Goal: Task Accomplishment & Management: Use online tool/utility

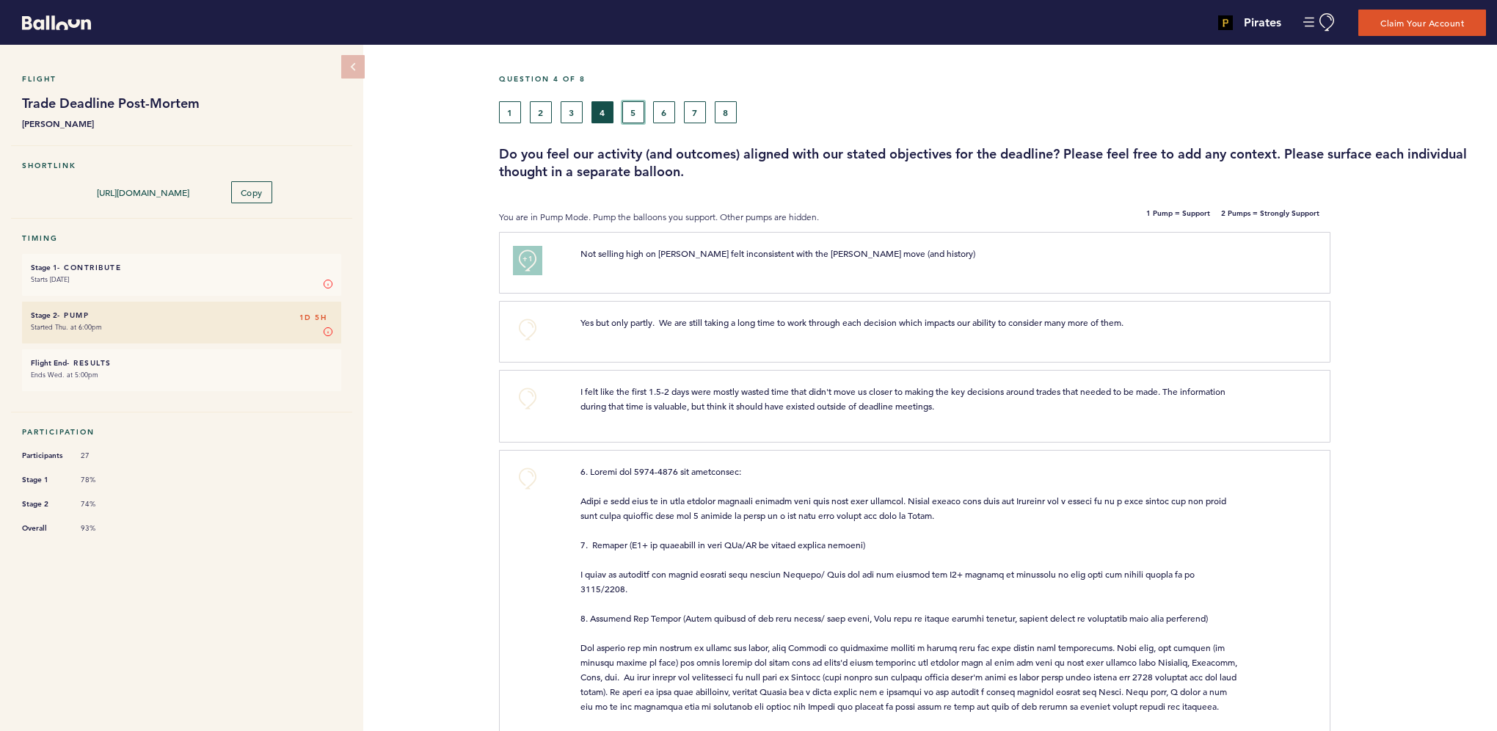
click at [641, 115] on button "5" at bounding box center [633, 112] width 22 height 22
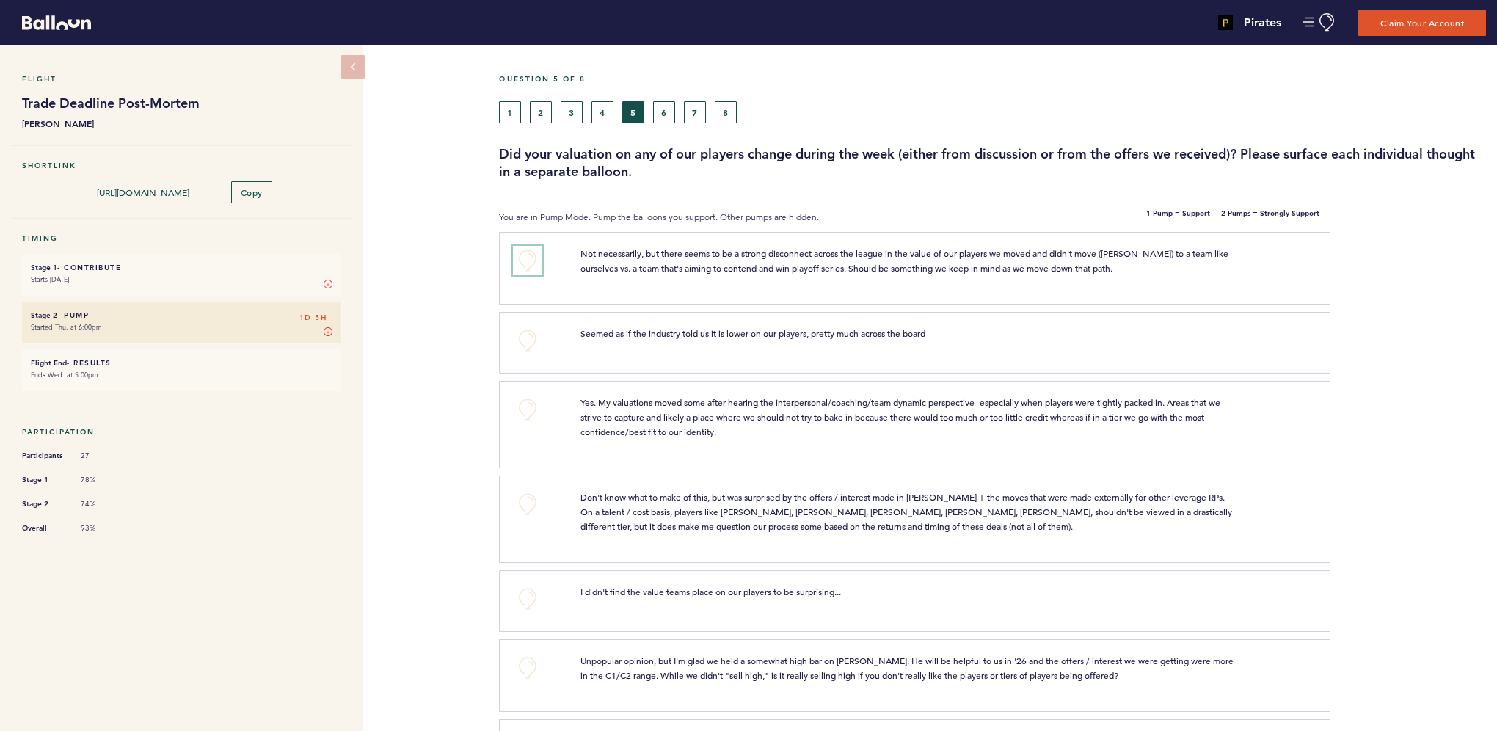
click at [526, 261] on button "+0" at bounding box center [527, 260] width 29 height 29
click at [669, 117] on button "6" at bounding box center [664, 112] width 22 height 22
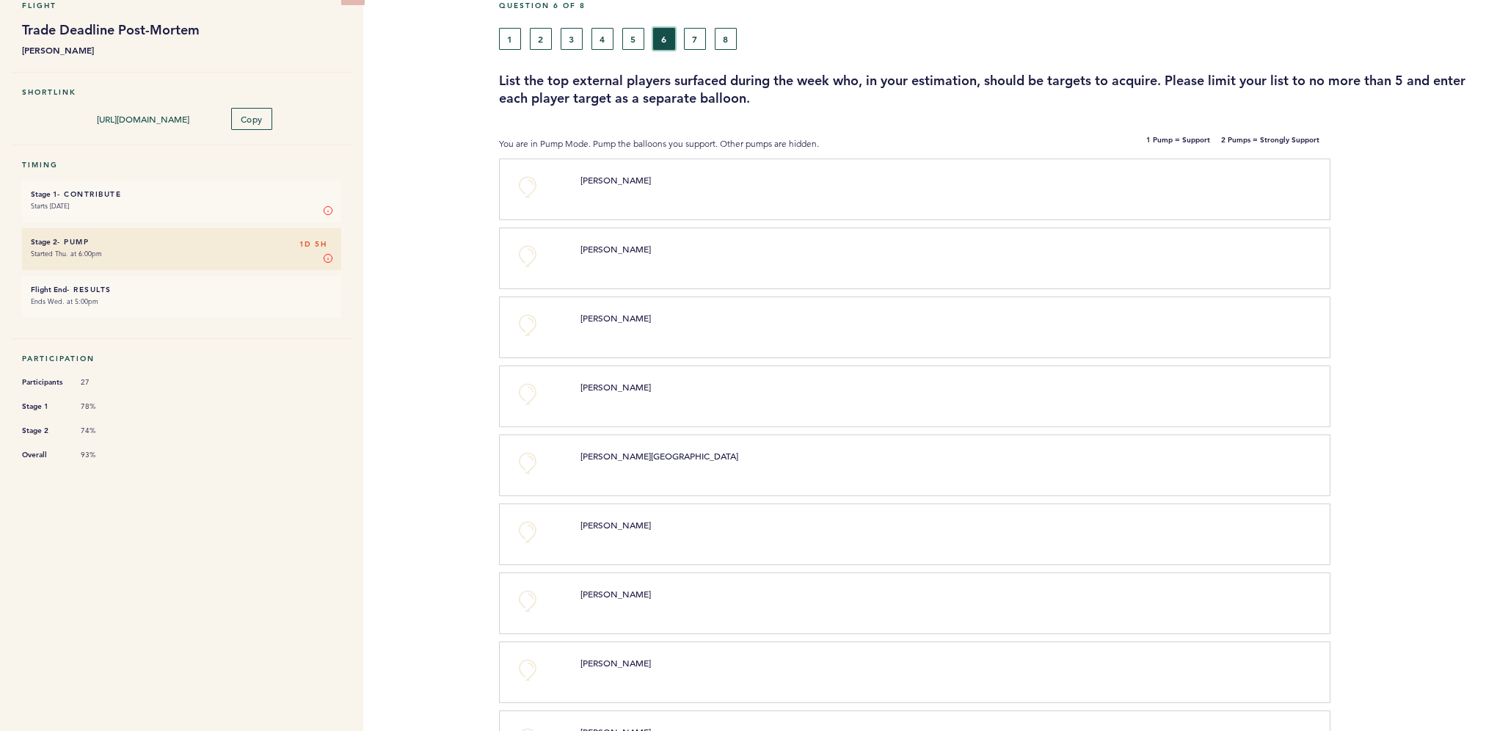
scroll to position [147, 0]
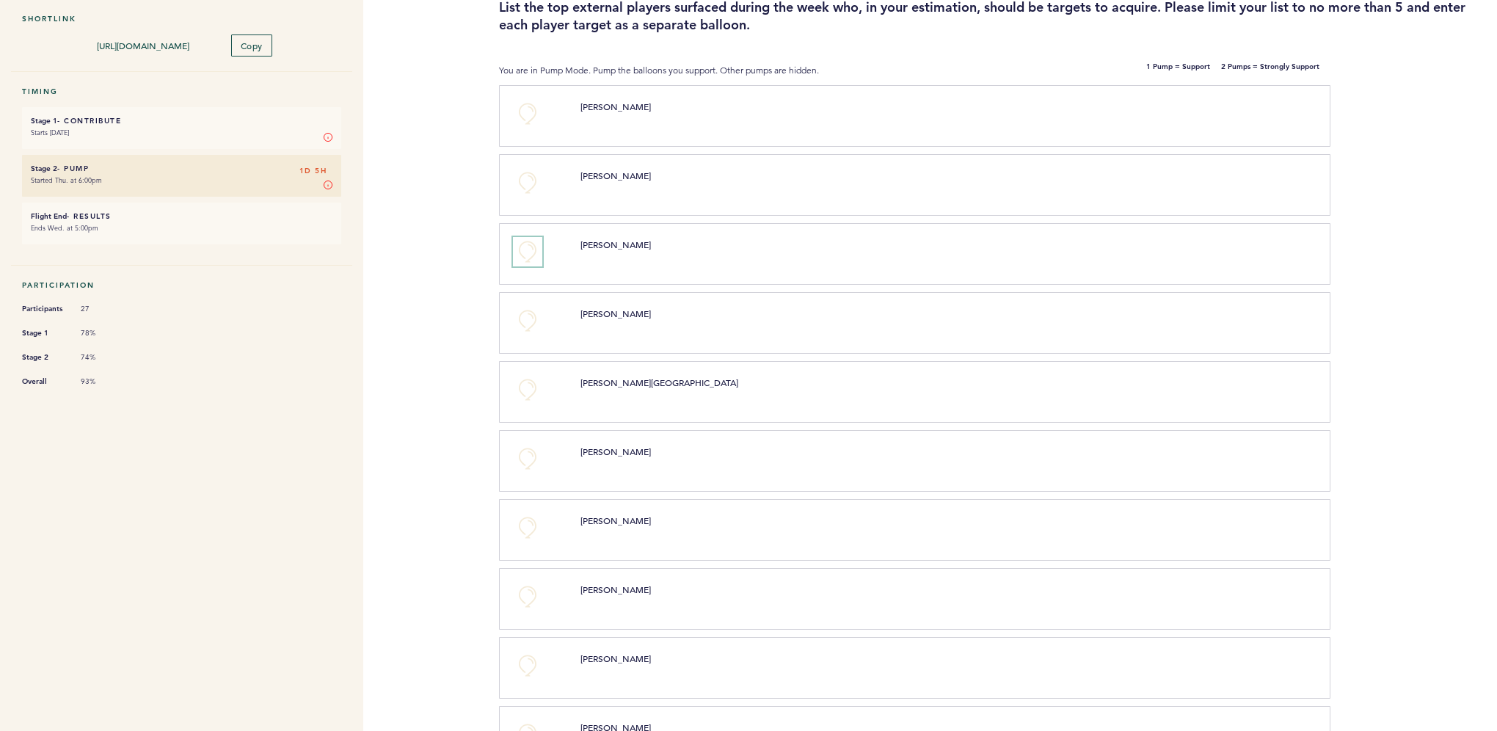
click at [526, 250] on button "+0" at bounding box center [527, 251] width 29 height 29
click at [523, 319] on button "+0" at bounding box center [527, 320] width 29 height 29
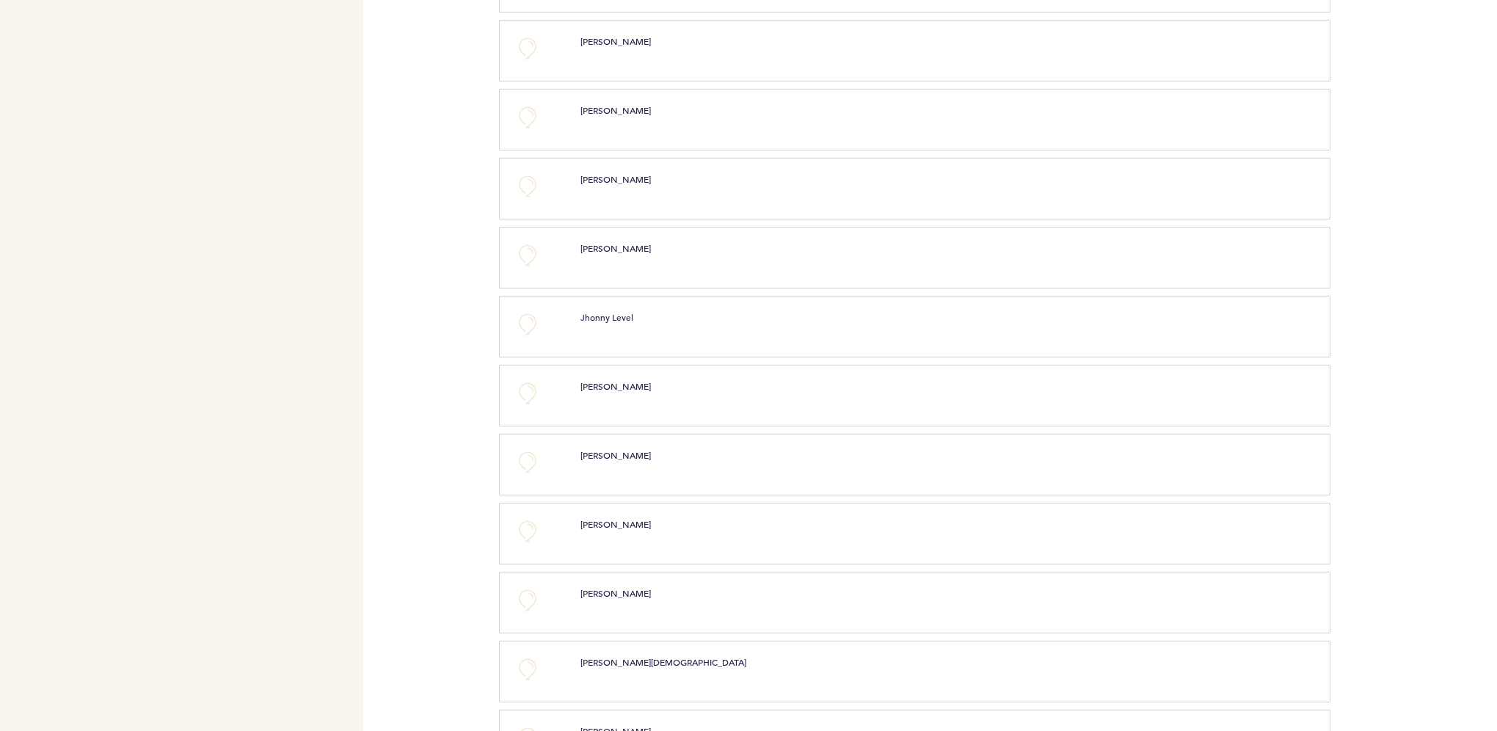
scroll to position [661, 0]
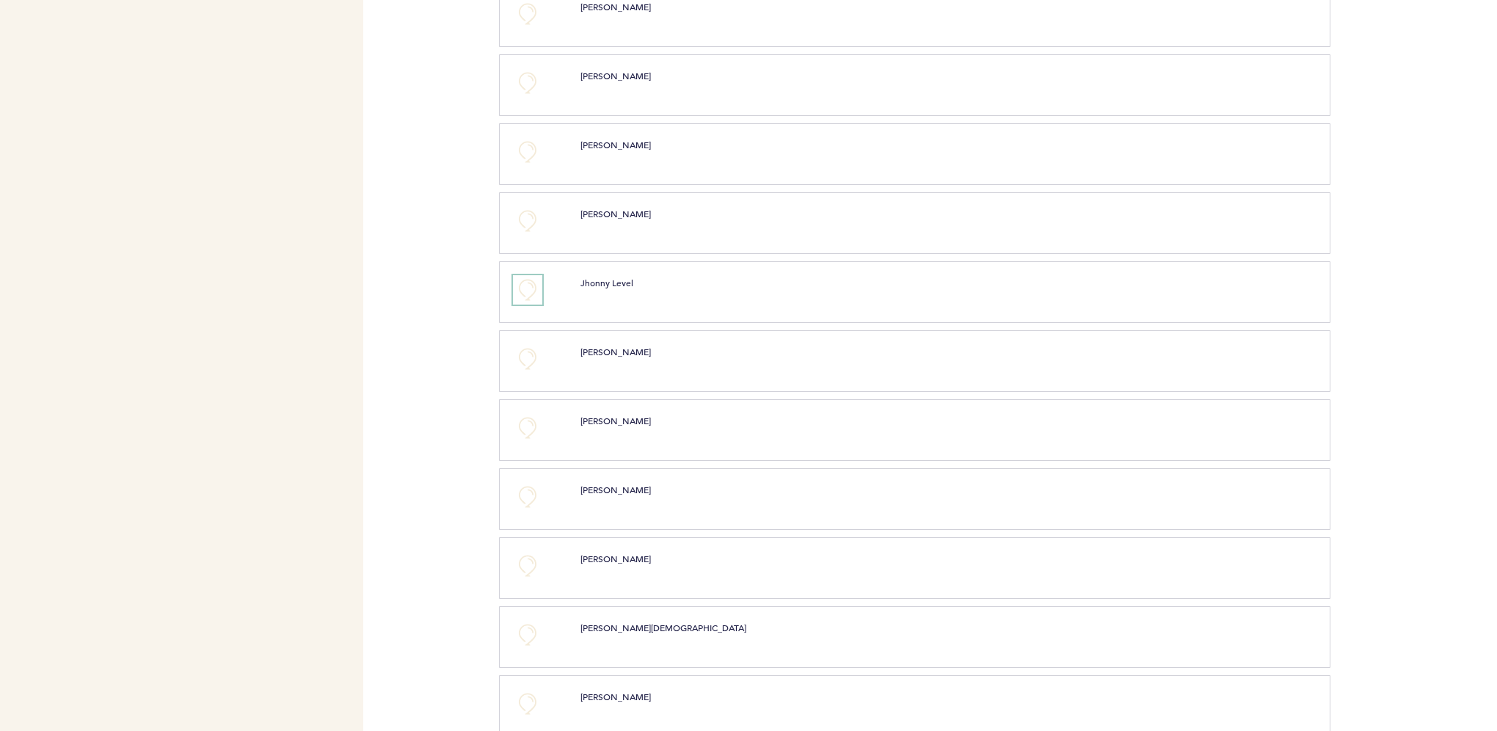
click at [523, 287] on button "+0" at bounding box center [527, 289] width 29 height 29
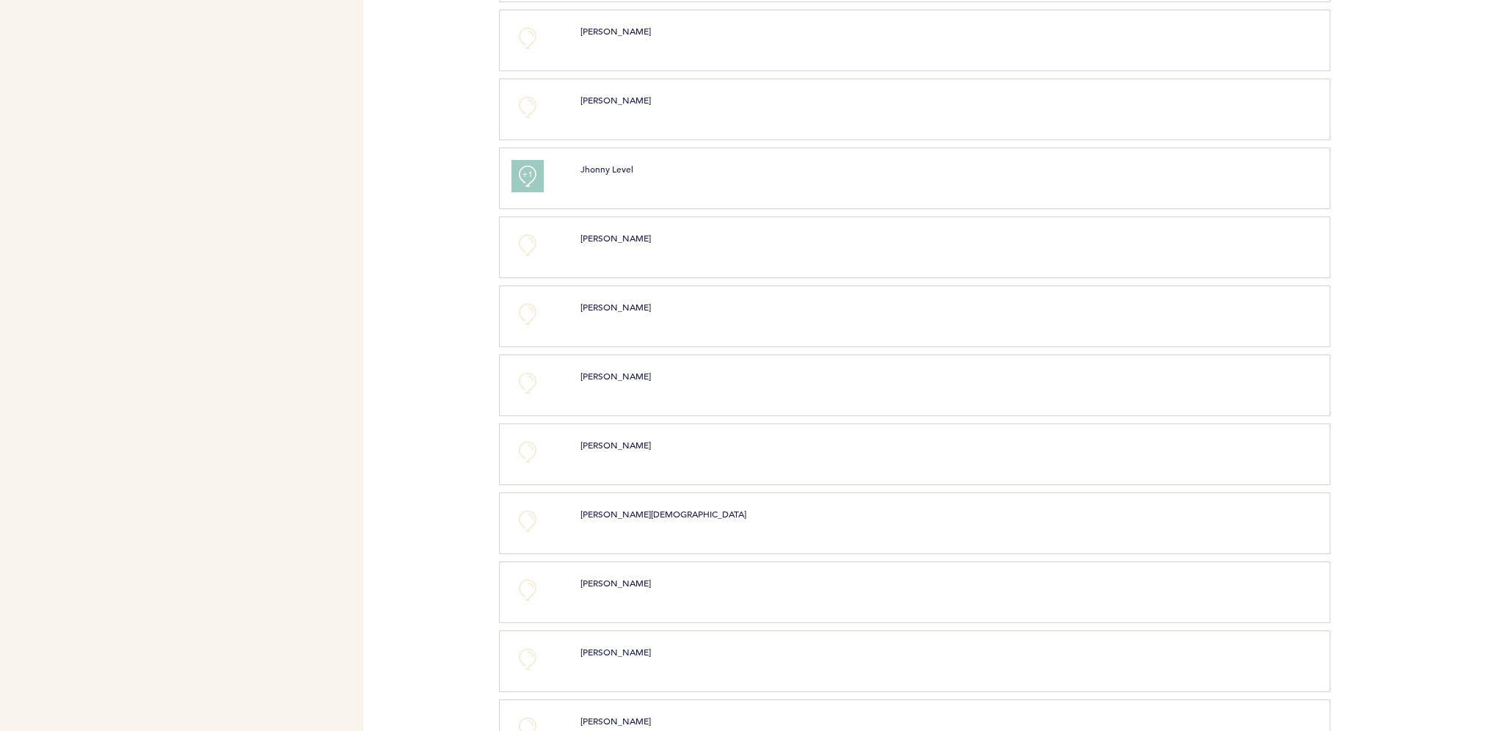
scroll to position [807, 0]
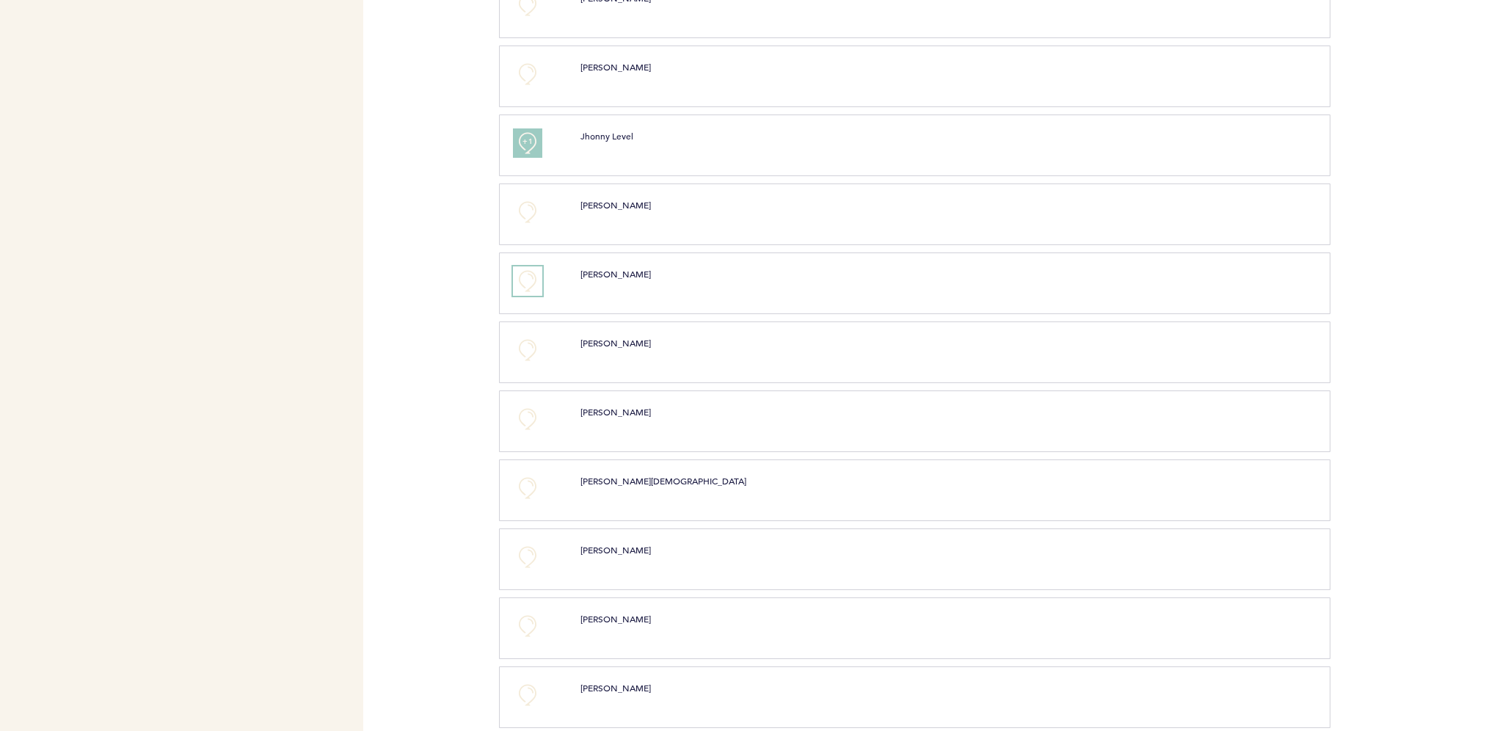
click at [531, 278] on button "+0" at bounding box center [527, 280] width 29 height 29
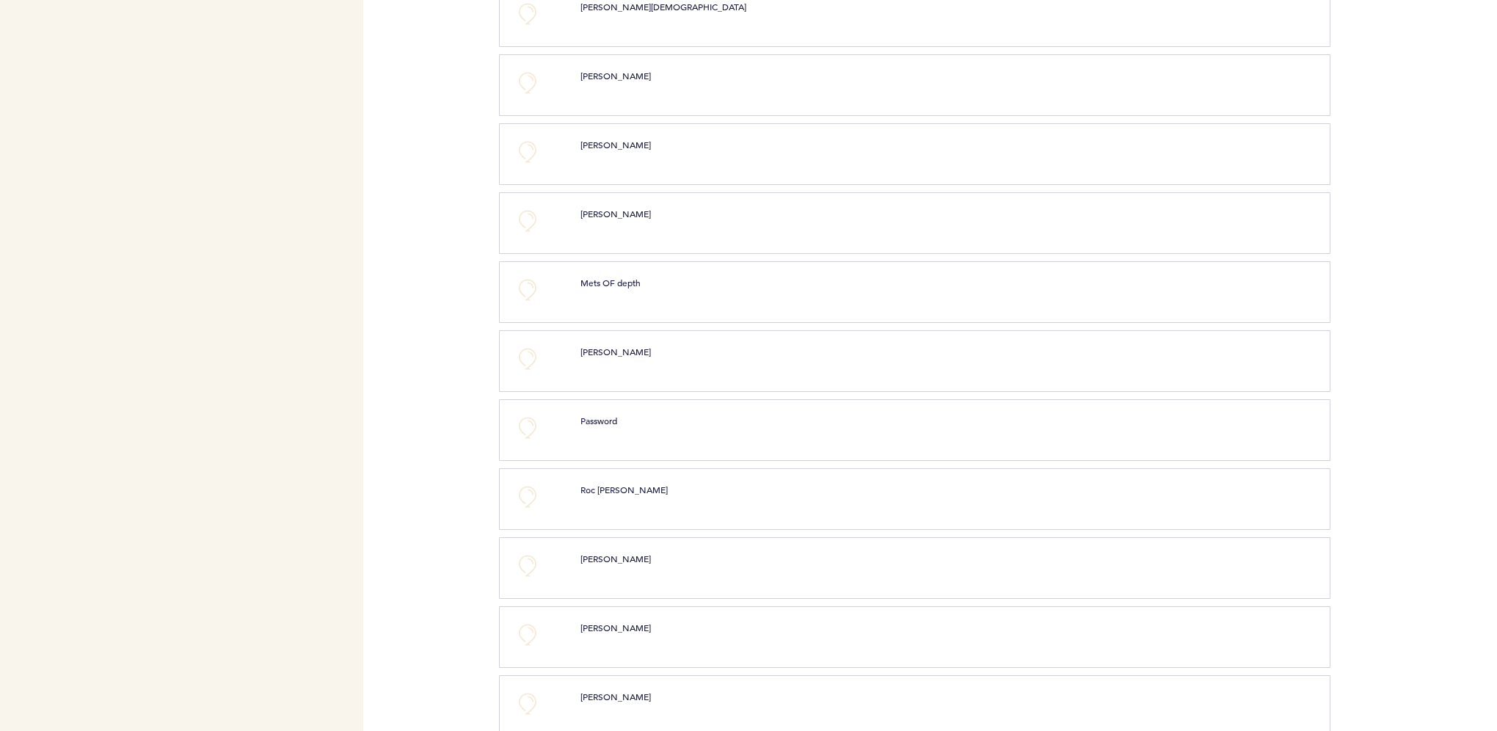
scroll to position [1301, 0]
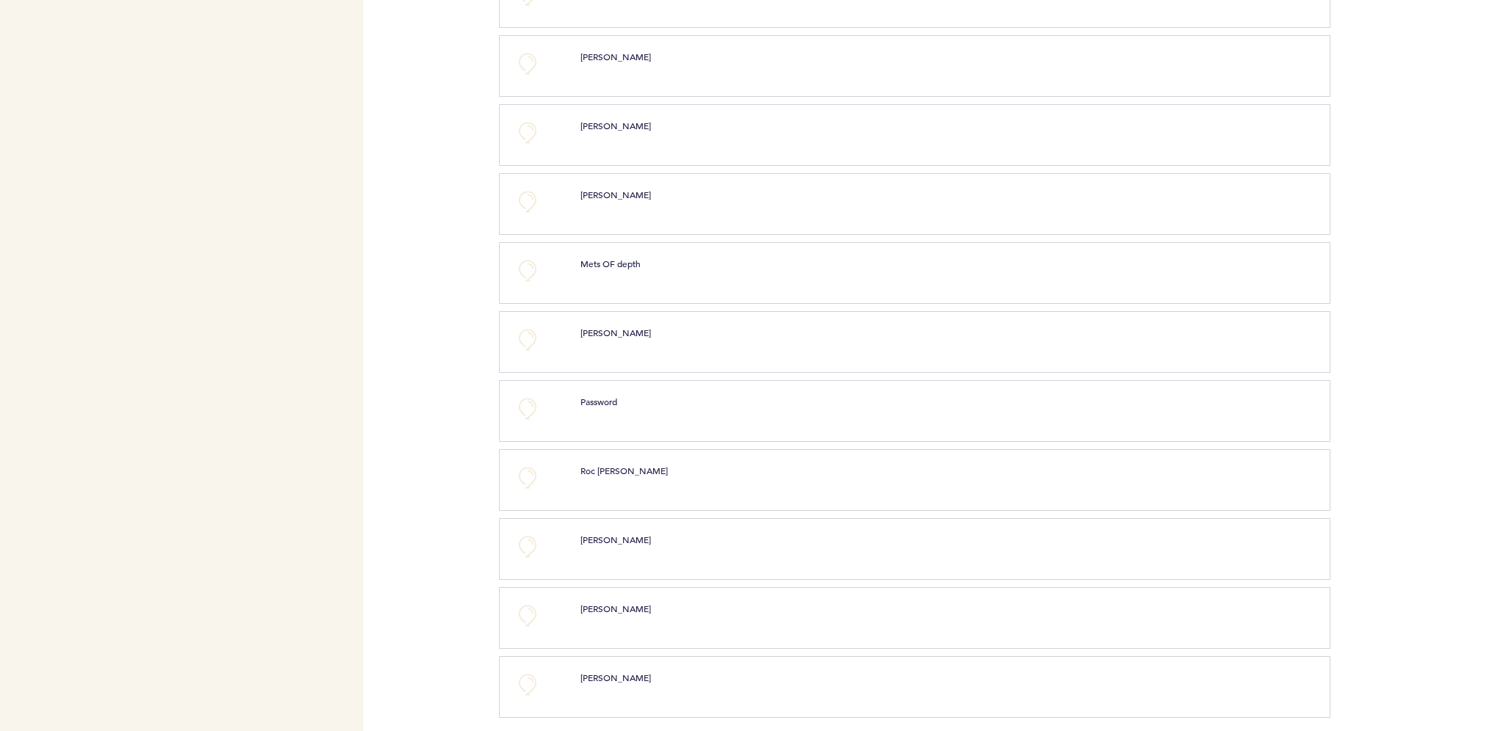
click at [544, 337] on div "+0" at bounding box center [536, 339] width 68 height 29
click at [527, 334] on button "+0" at bounding box center [527, 339] width 29 height 29
click at [529, 534] on button "+0" at bounding box center [527, 546] width 29 height 29
click at [527, 675] on button "+0" at bounding box center [527, 684] width 29 height 29
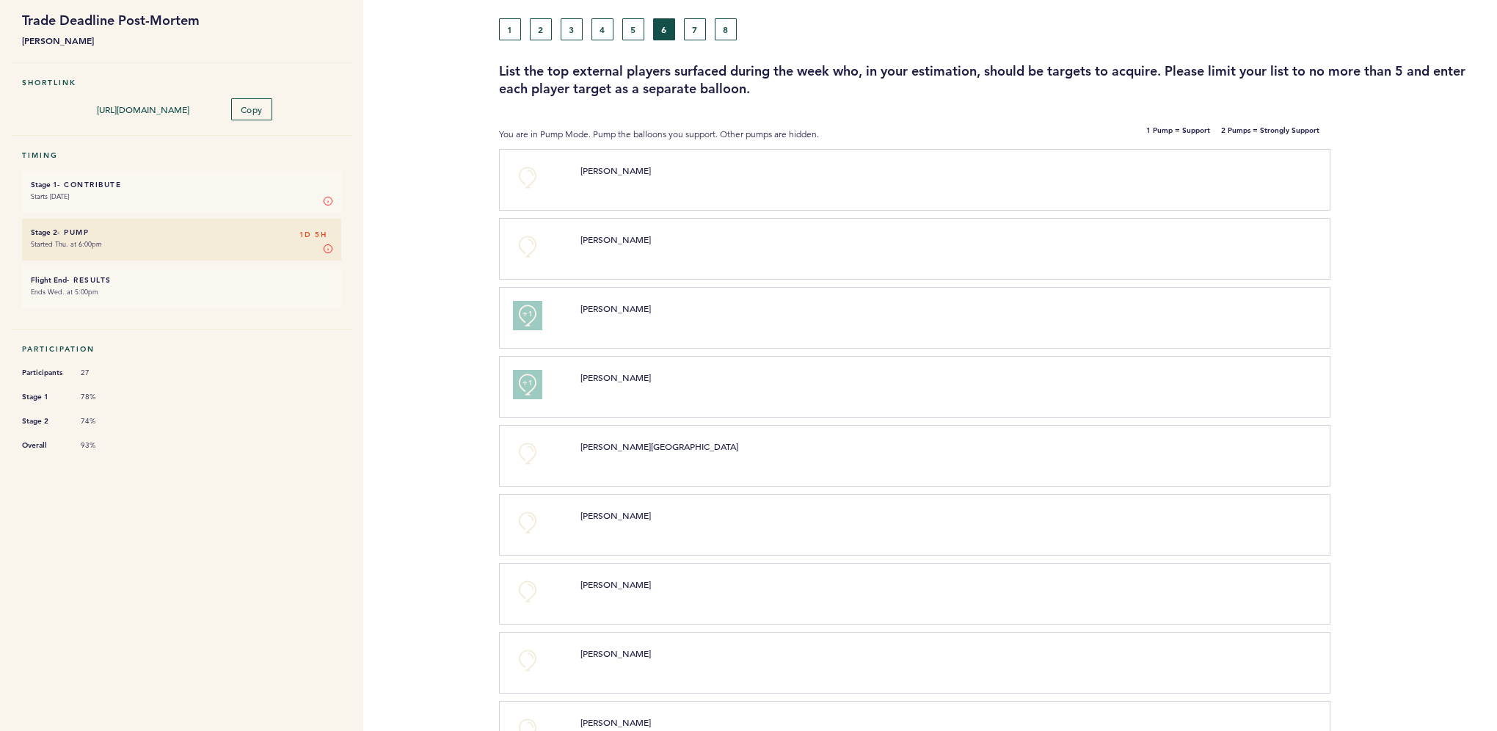
scroll to position [0, 0]
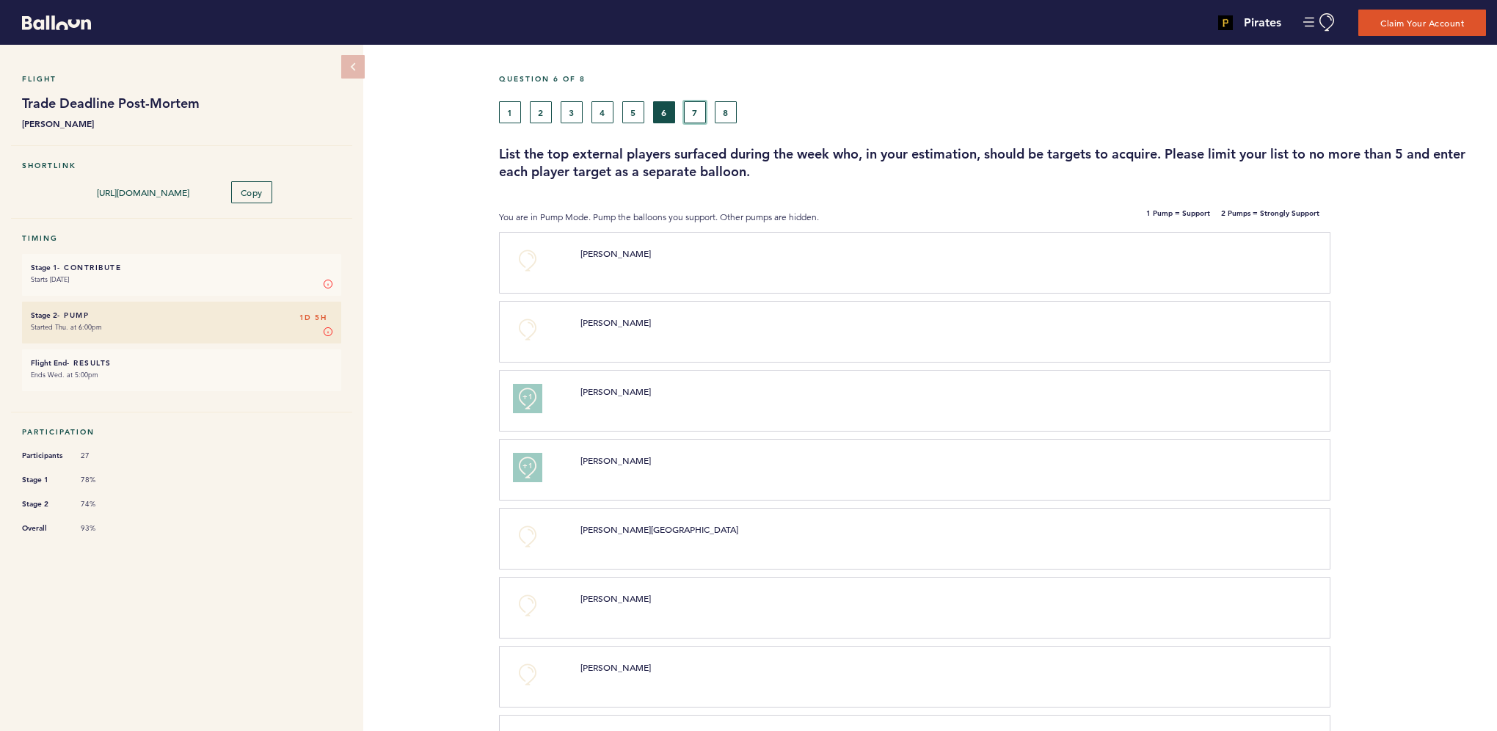
click at [693, 108] on button "7" at bounding box center [695, 112] width 22 height 22
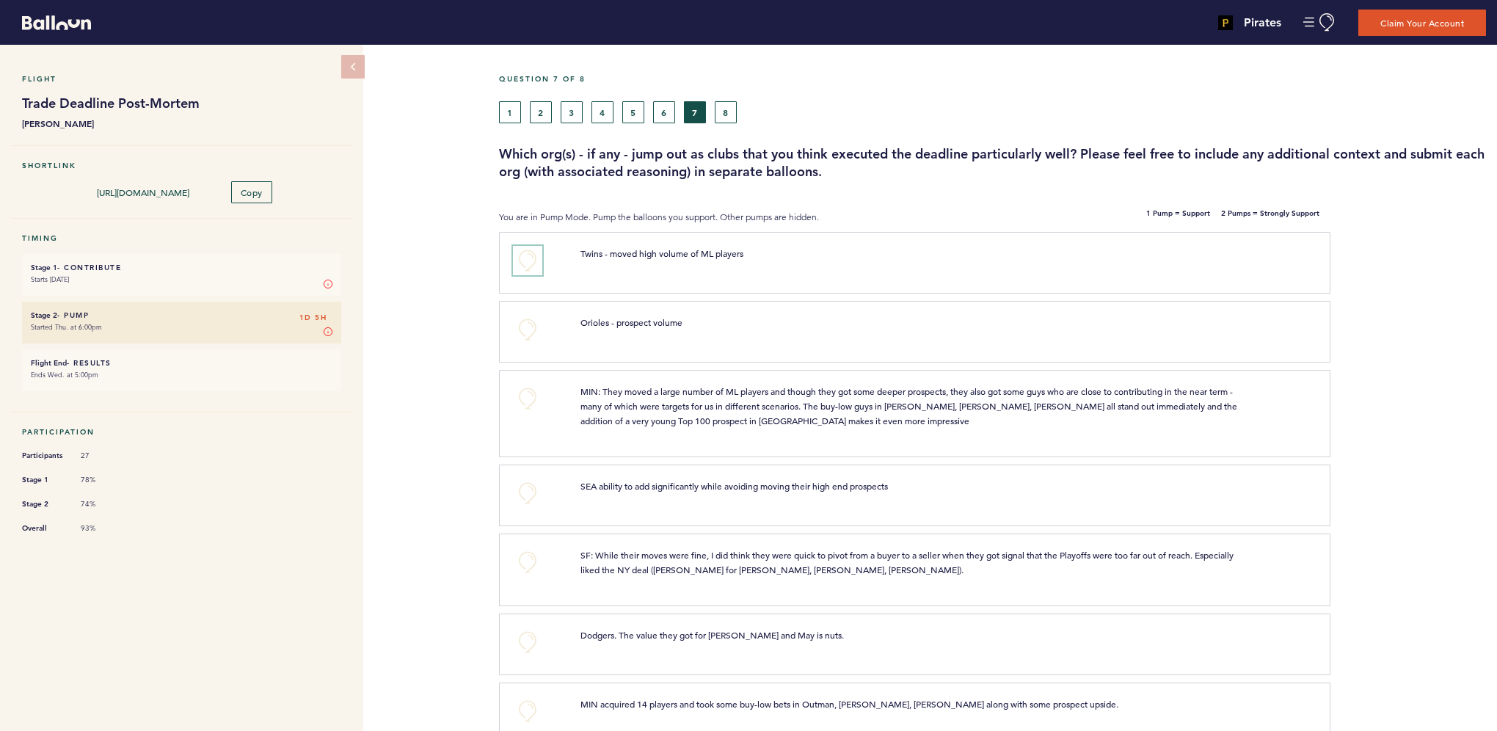
click at [523, 253] on button "+0" at bounding box center [527, 260] width 29 height 29
click at [527, 323] on button "+0" at bounding box center [527, 329] width 29 height 29
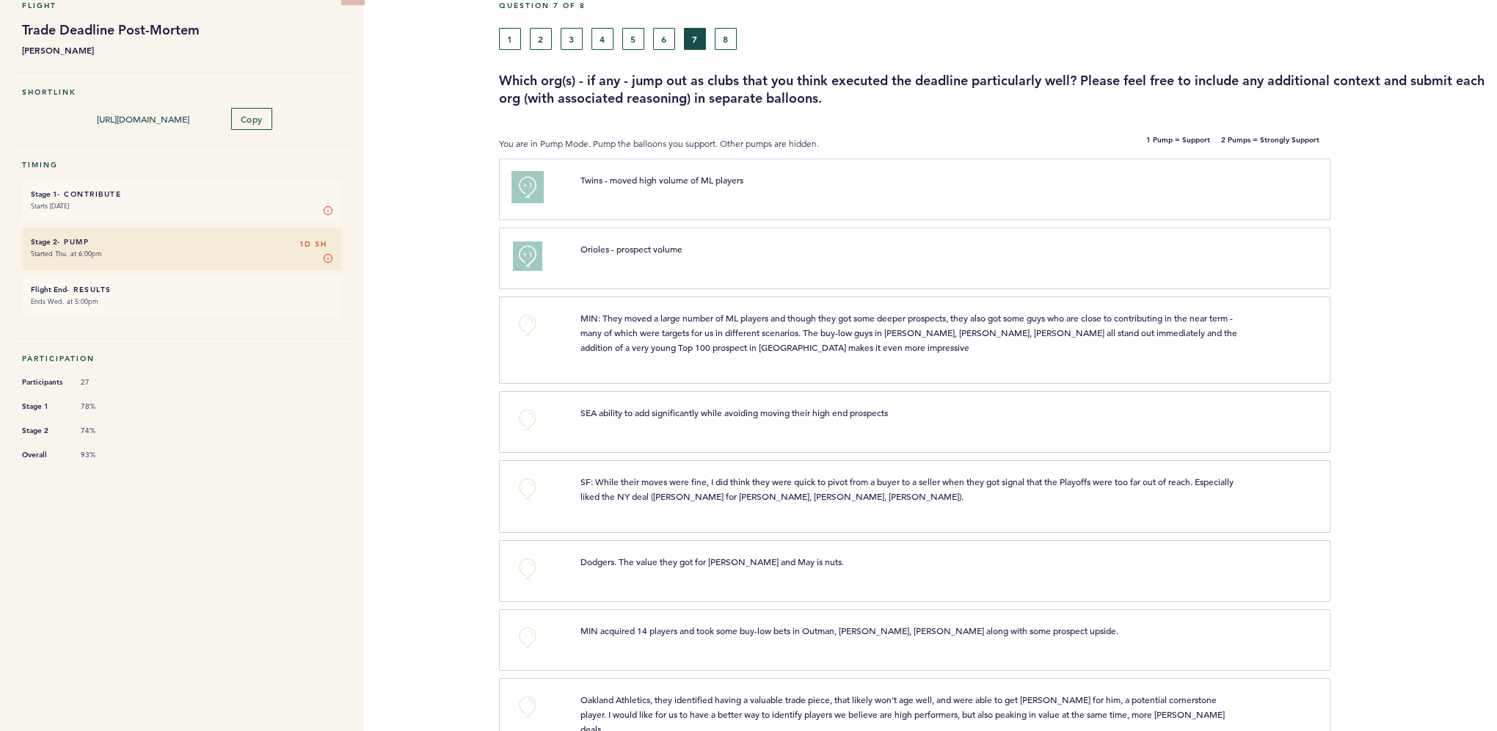
click at [535, 184] on button "+1" at bounding box center [527, 186] width 29 height 29
click at [526, 188] on span "+2" at bounding box center [528, 185] width 10 height 15
click at [526, 261] on button "+1" at bounding box center [527, 255] width 29 height 29
click at [529, 258] on span "+2" at bounding box center [528, 254] width 10 height 15
click at [455, 316] on div "Flight Trade Deadline Post-Mortem [PERSON_NAME] Shortlink [URL][DOMAIN_NAME] Co…" at bounding box center [748, 314] width 1497 height 686
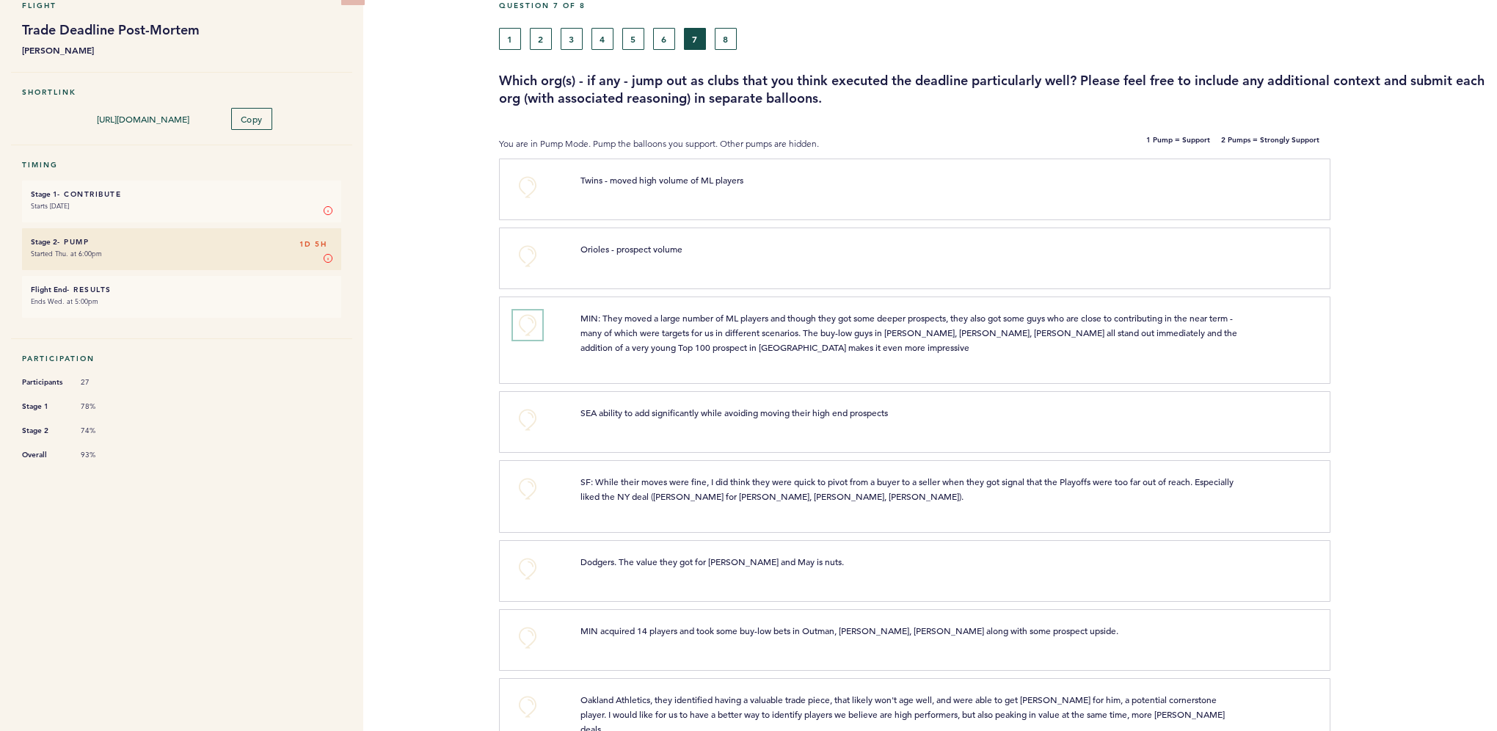
click at [515, 316] on button "+0" at bounding box center [527, 324] width 29 height 29
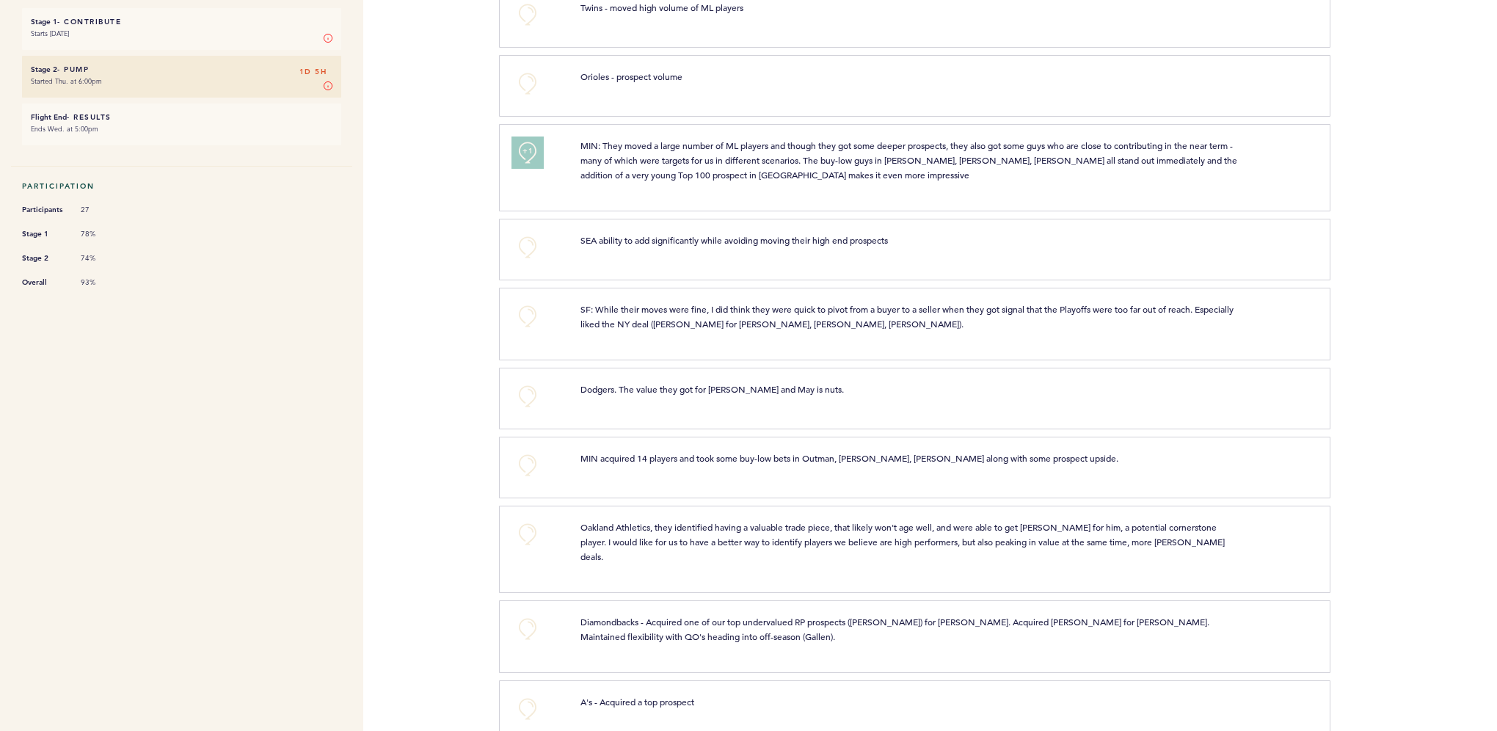
scroll to position [294, 0]
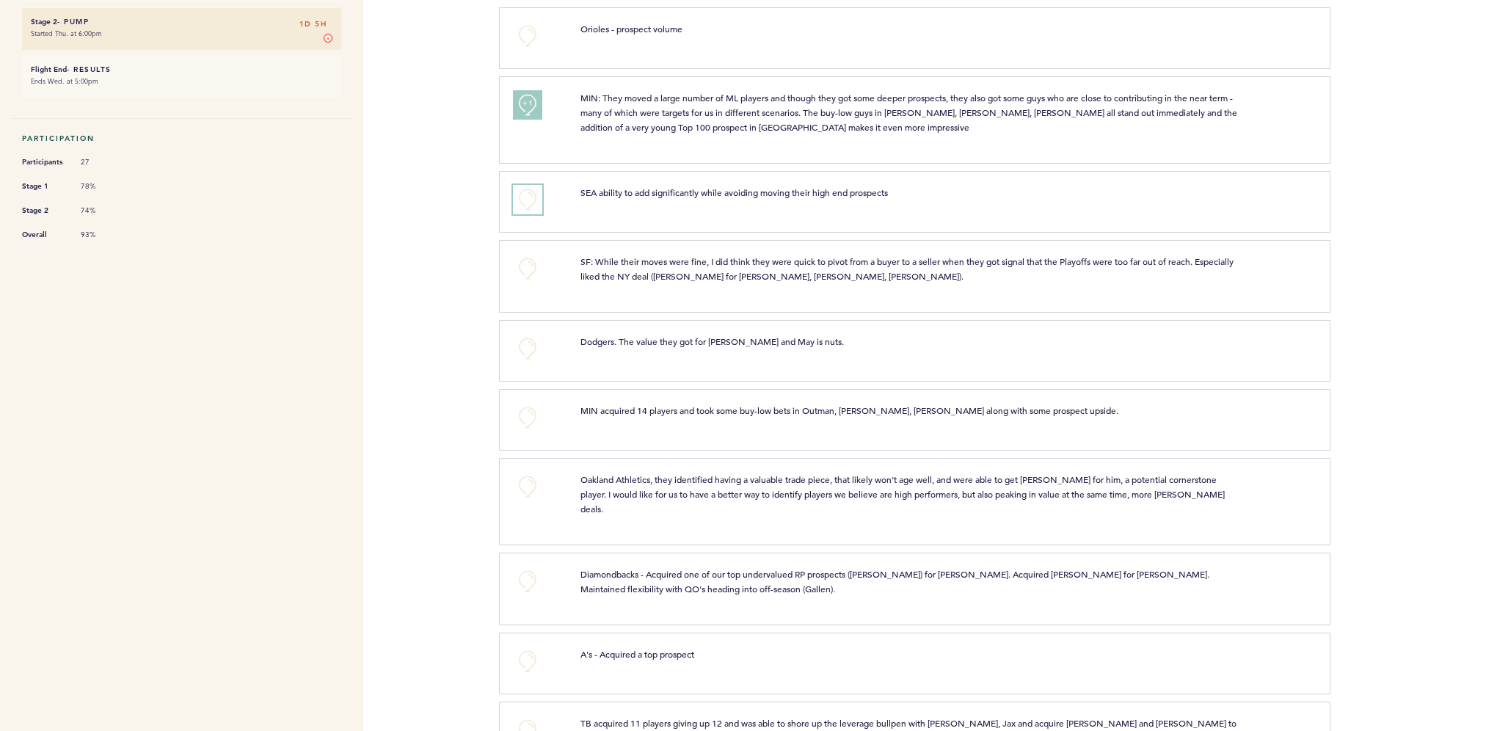
click at [523, 195] on button "+0" at bounding box center [527, 199] width 29 height 29
click at [522, 273] on button "+0" at bounding box center [527, 268] width 29 height 29
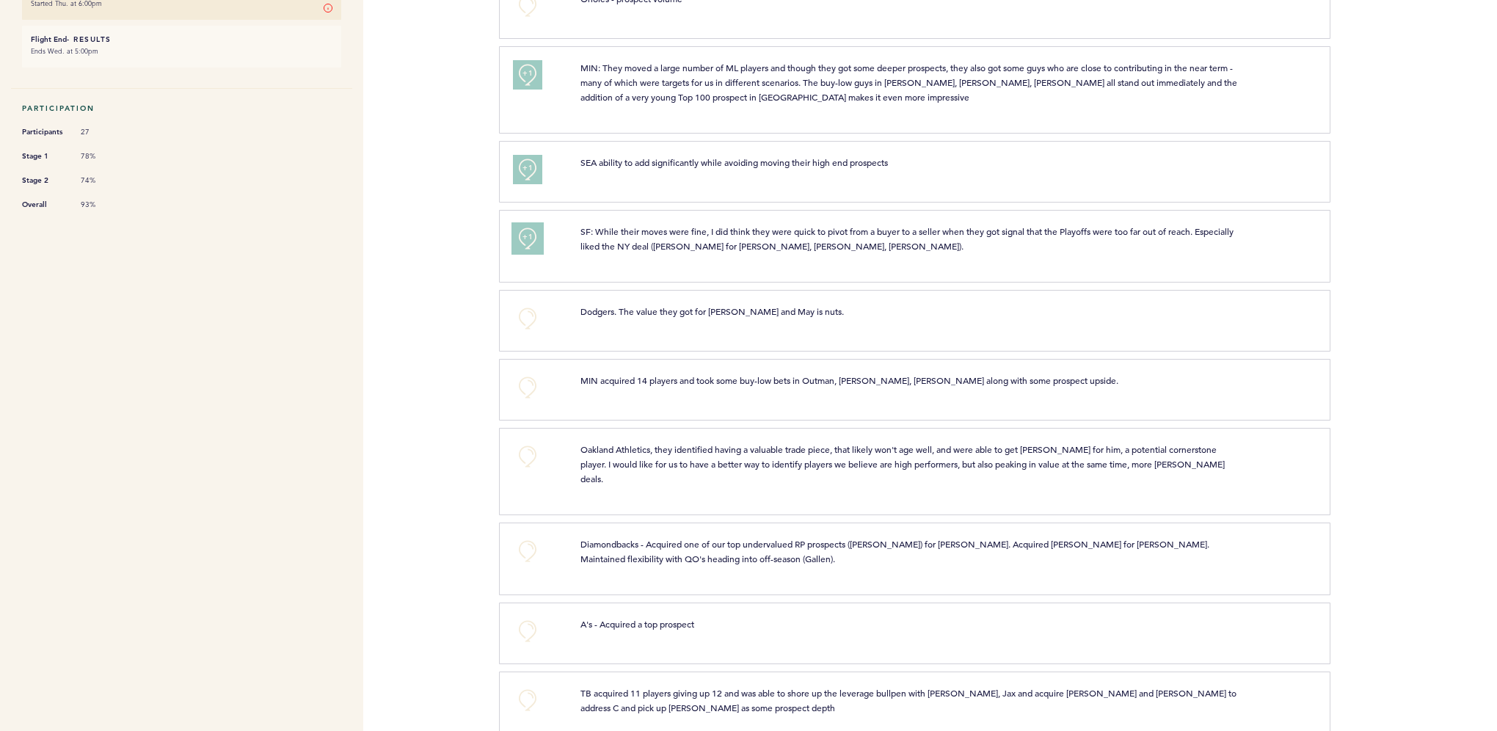
scroll to position [340, 0]
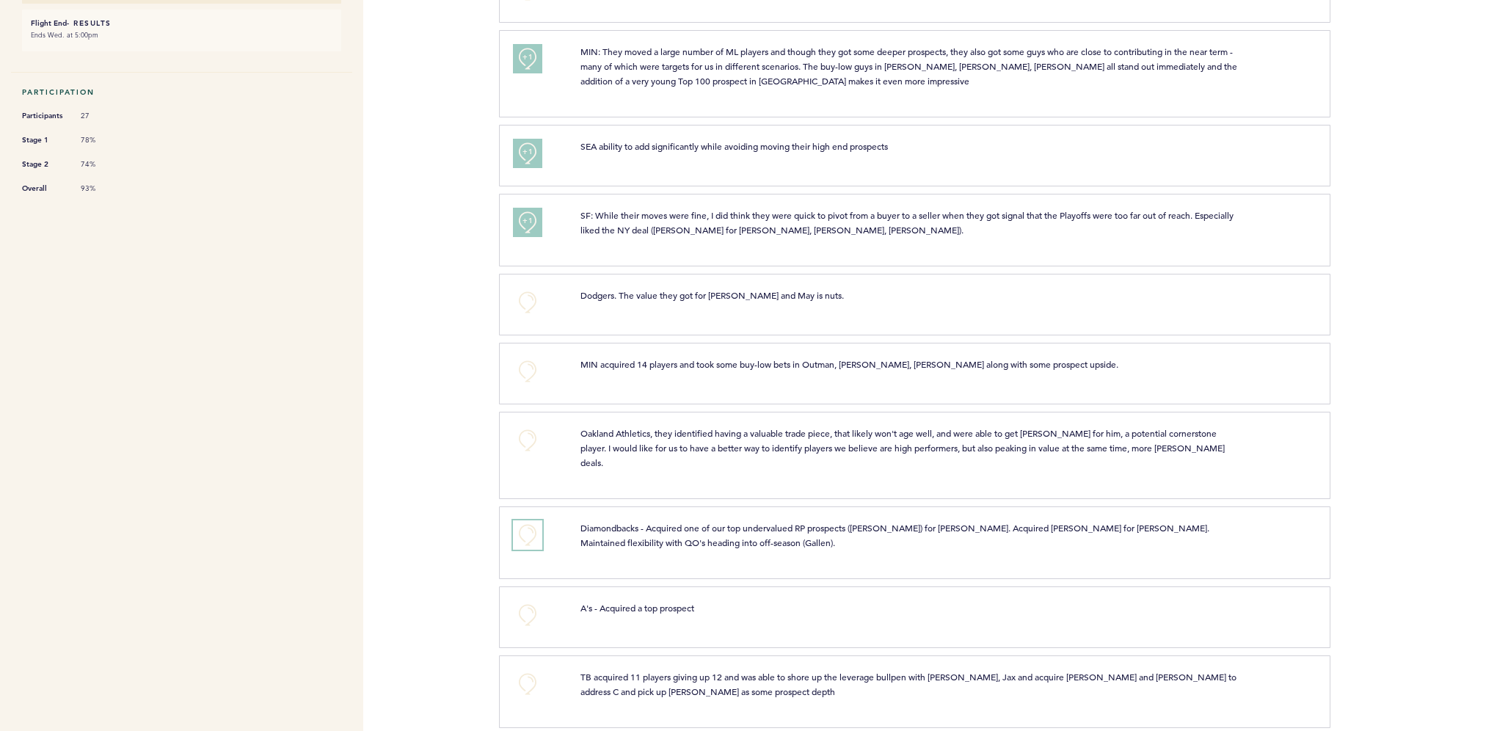
click at [528, 520] on button "+0" at bounding box center [527, 534] width 29 height 29
click at [515, 669] on button "+0" at bounding box center [527, 683] width 29 height 29
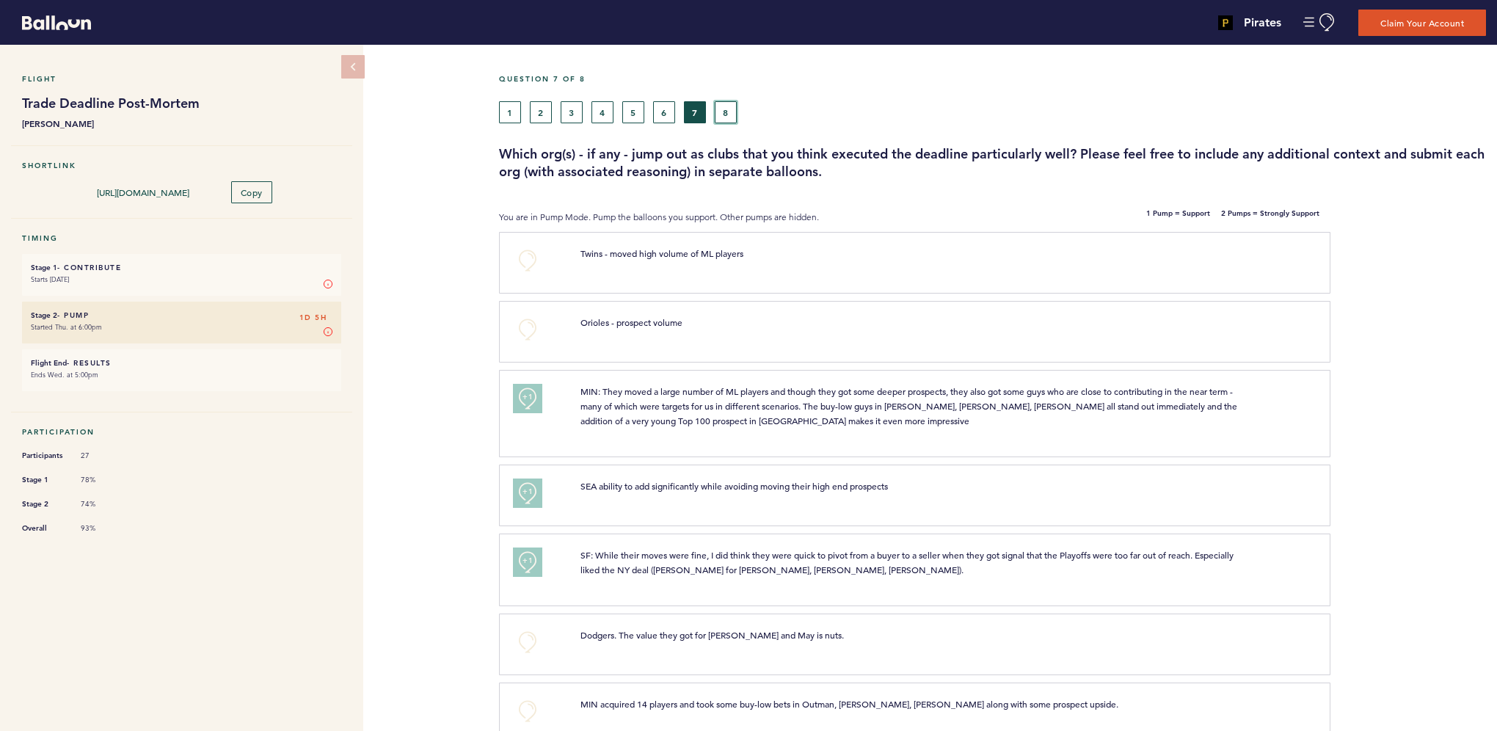
click at [722, 108] on button "8" at bounding box center [726, 112] width 22 height 22
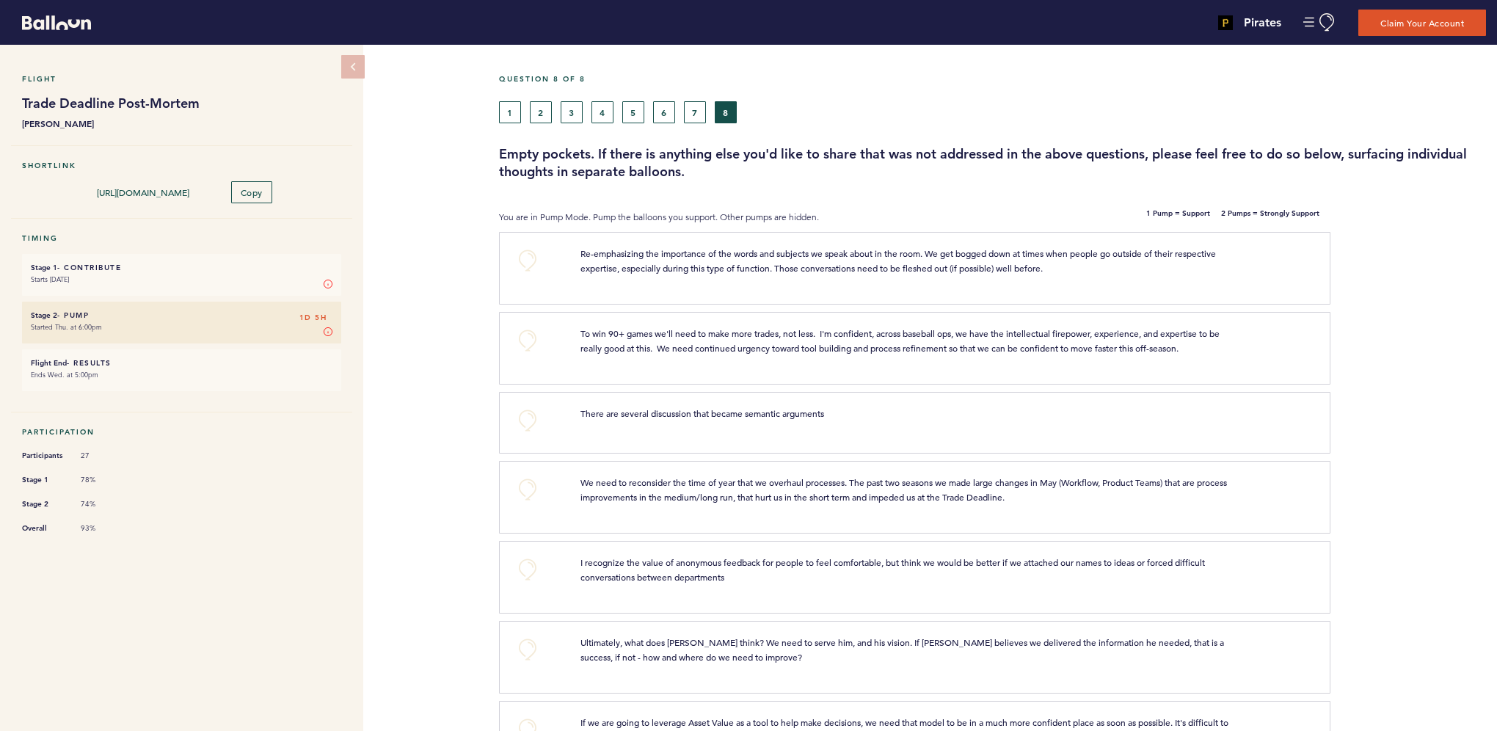
click at [173, 361] on h6 "Flight End - Results 1D 5H" at bounding box center [182, 363] width 302 height 10
